Goal: Find specific page/section: Find specific page/section

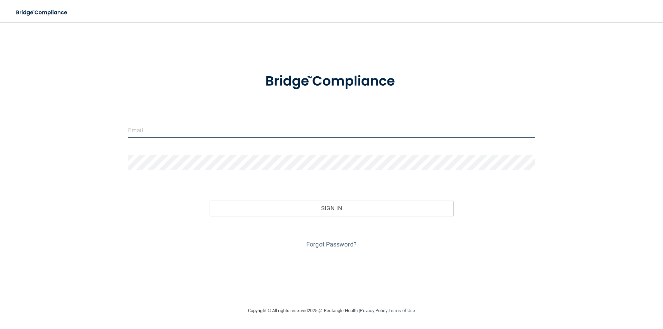
click at [160, 131] on input "email" at bounding box center [331, 130] width 407 height 16
type input "[PERSON_NAME][EMAIL_ADDRESS][PERSON_NAME][DOMAIN_NAME]"
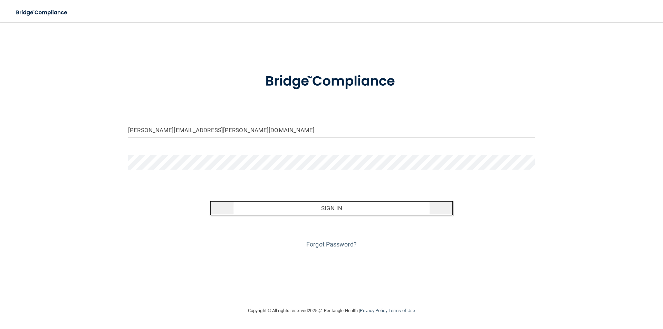
click at [321, 210] on button "Sign In" at bounding box center [332, 208] width 244 height 15
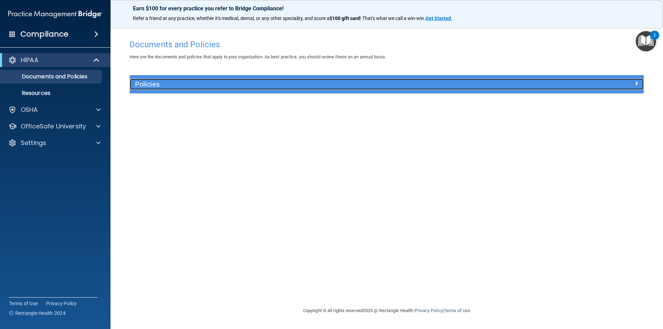
click at [635, 83] on span at bounding box center [637, 83] width 4 height 8
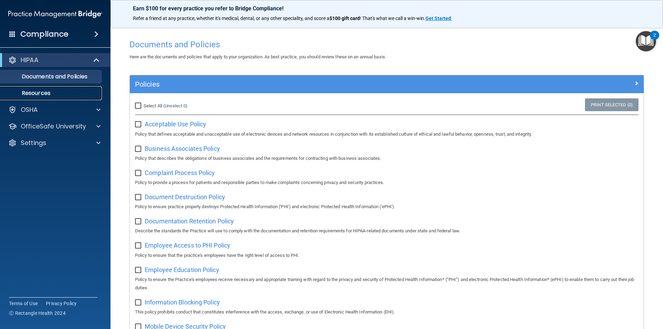
click at [40, 91] on p "Resources" at bounding box center [51, 93] width 94 height 7
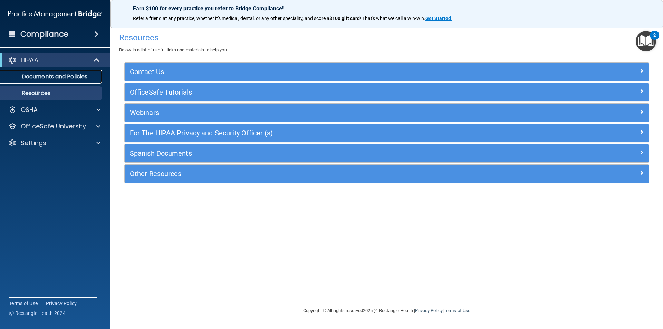
click at [68, 77] on p "Documents and Policies" at bounding box center [51, 76] width 94 height 7
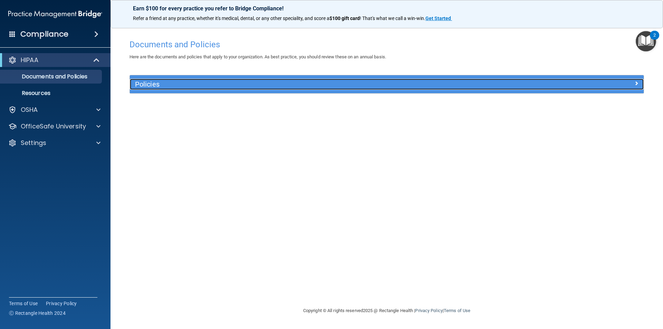
click at [635, 82] on span at bounding box center [637, 83] width 4 height 8
